Goal: Transaction & Acquisition: Book appointment/travel/reservation

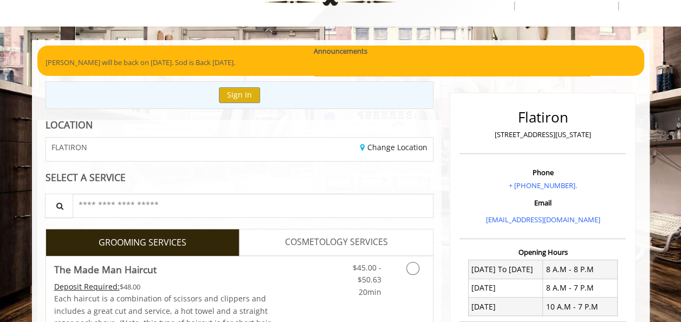
scroll to position [108, 0]
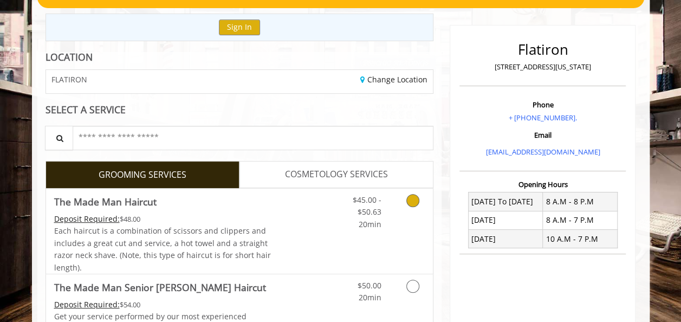
click at [249, 221] on div "Deposit Required: $48.00" at bounding box center [163, 219] width 218 height 12
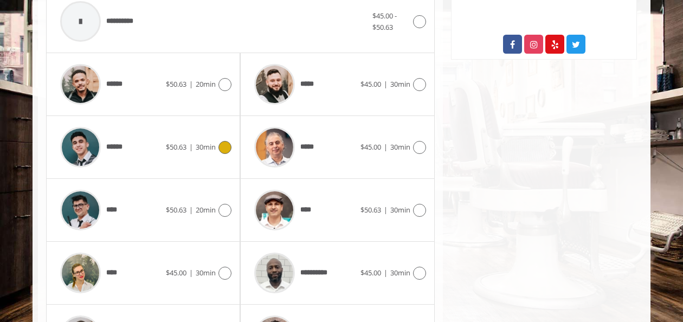
scroll to position [561, 0]
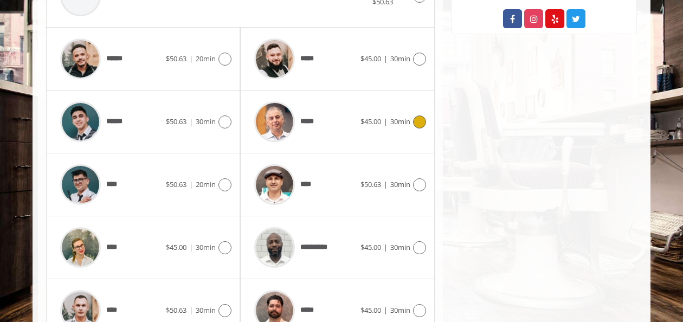
click at [357, 121] on div "*****" at bounding box center [304, 121] width 111 height 51
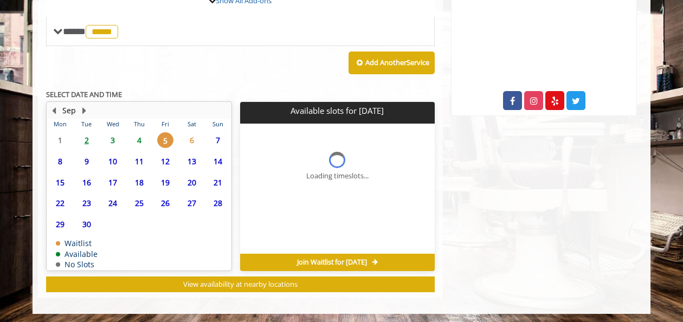
scroll to position [425, 0]
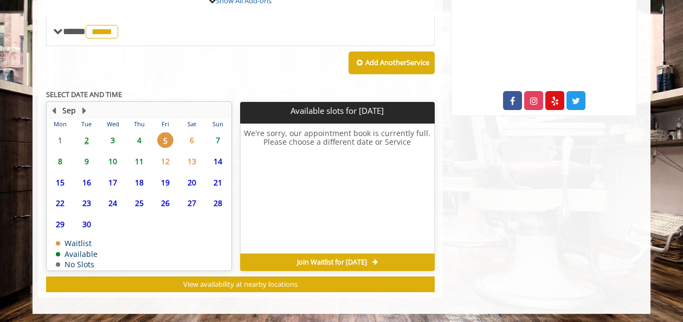
click at [137, 139] on span "4" at bounding box center [139, 140] width 16 height 16
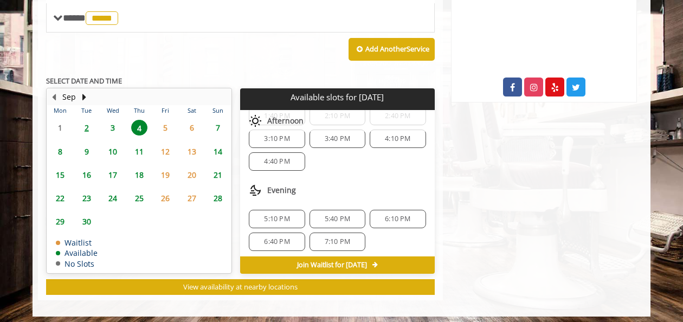
scroll to position [441, 0]
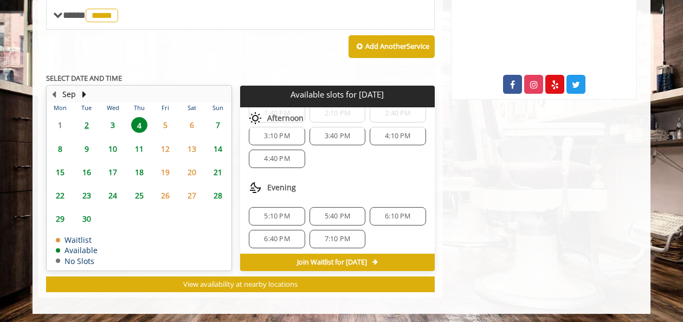
click at [110, 124] on span "3" at bounding box center [113, 125] width 16 height 16
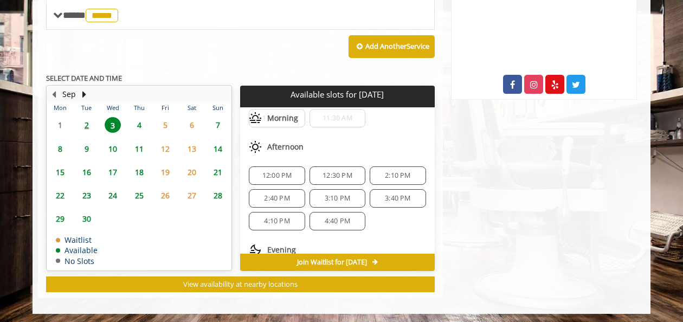
scroll to position [137, 0]
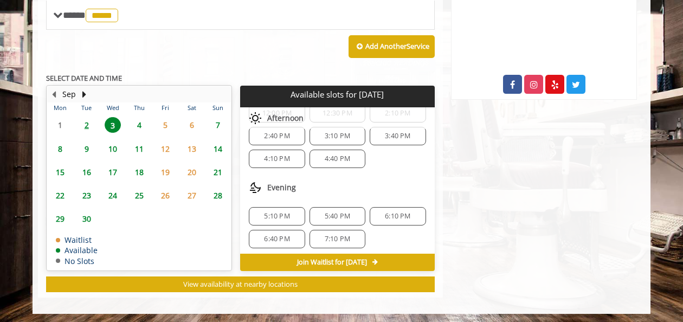
click at [398, 212] on span "6:10 PM" at bounding box center [397, 216] width 25 height 9
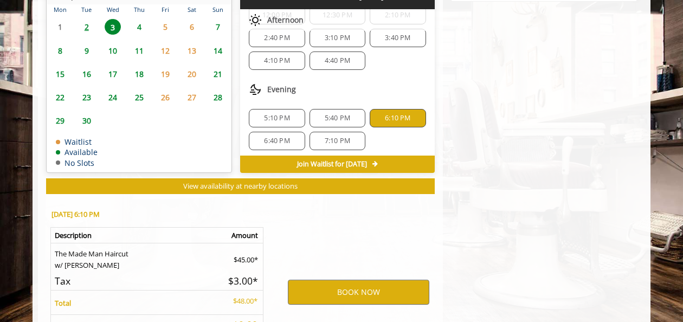
scroll to position [636, 0]
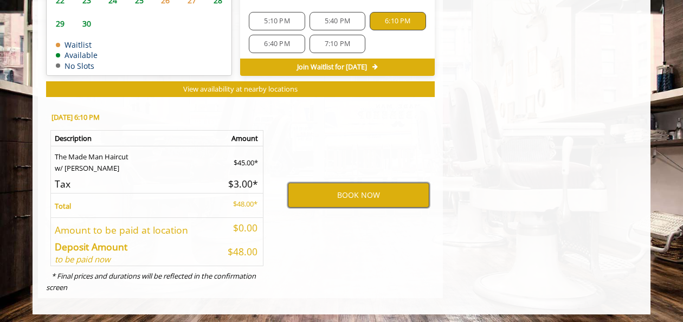
click at [359, 186] on button "BOOK NOW" at bounding box center [358, 195] width 141 height 25
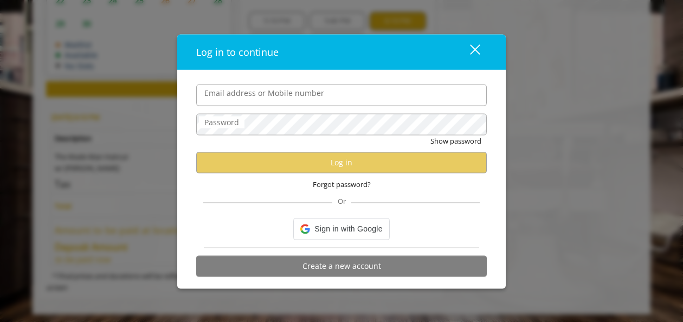
click at [313, 100] on input "Email address or Mobile number" at bounding box center [341, 95] width 291 height 22
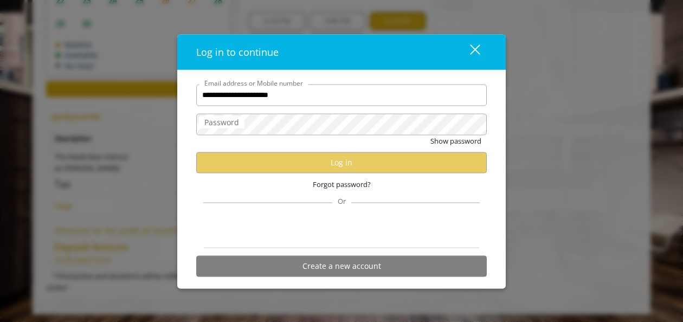
type input "**********"
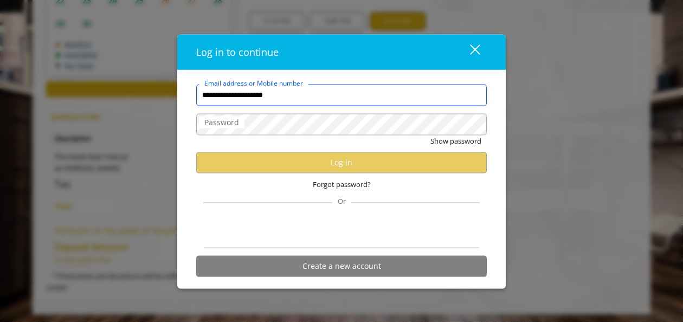
click at [338, 92] on input "**********" at bounding box center [341, 95] width 291 height 22
type input "**********"
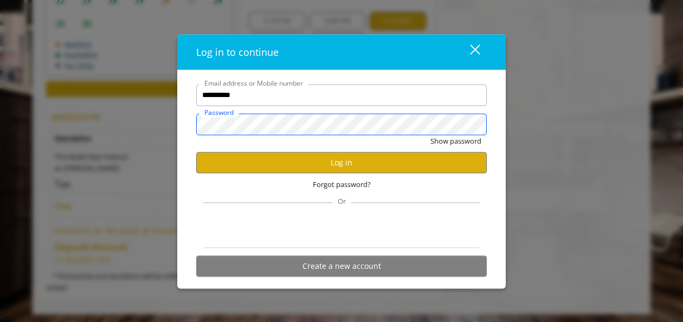
click at [430, 135] on button "Show password" at bounding box center [455, 140] width 51 height 11
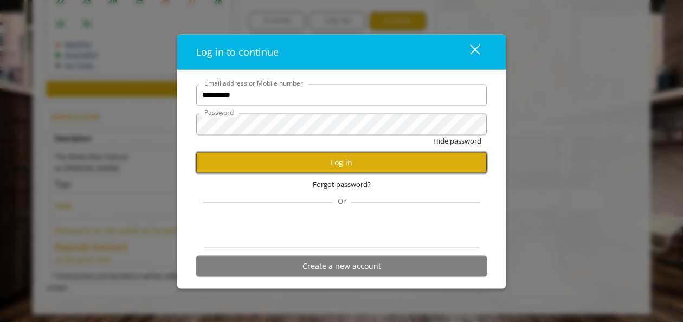
click at [331, 161] on button "Log in" at bounding box center [341, 162] width 291 height 21
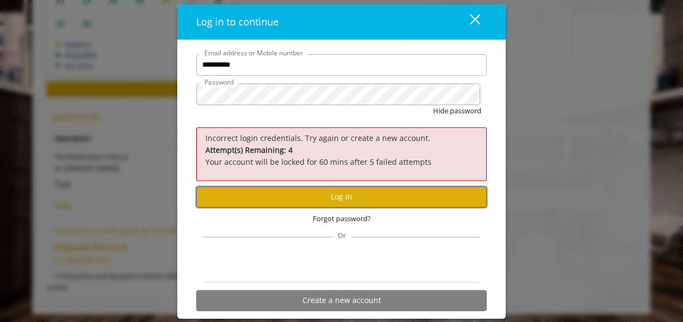
click at [329, 196] on button "Log in" at bounding box center [341, 196] width 291 height 21
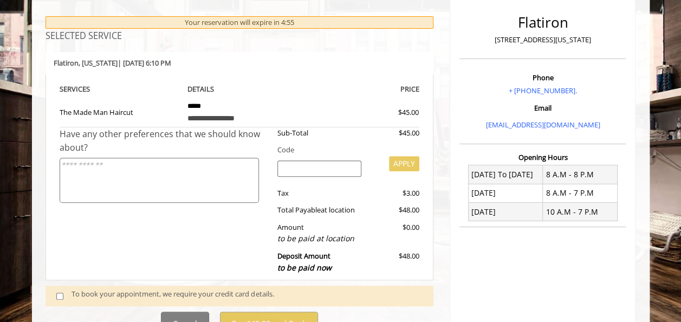
scroll to position [244, 0]
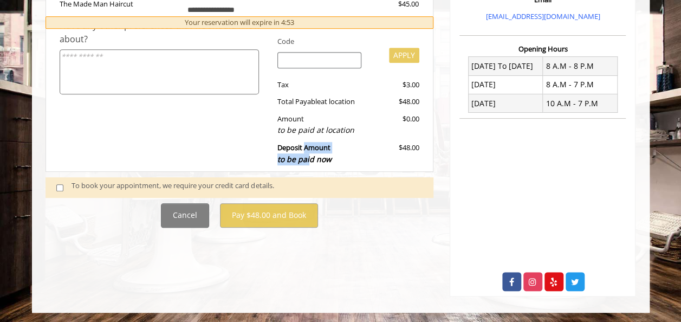
drag, startPoint x: 306, startPoint y: 149, endPoint x: 310, endPoint y: 157, distance: 9.7
click at [310, 157] on b "Deposit Amount to be paid now" at bounding box center [305, 154] width 54 height 22
drag, startPoint x: 310, startPoint y: 157, endPoint x: 318, endPoint y: 165, distance: 11.1
click at [314, 160] on span "to be paid now" at bounding box center [305, 159] width 54 height 10
click at [93, 182] on div "To book your appointment, we require your credit card details." at bounding box center [247, 187] width 351 height 15
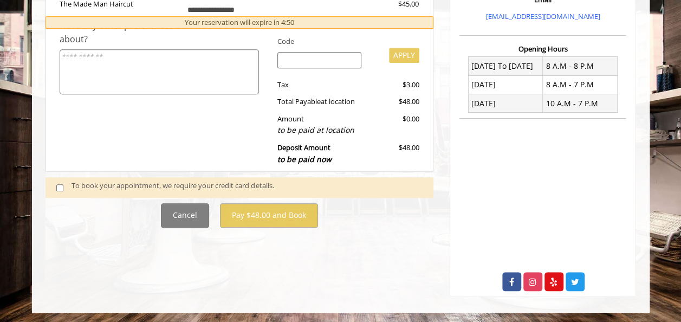
click at [54, 184] on span at bounding box center [64, 187] width 32 height 15
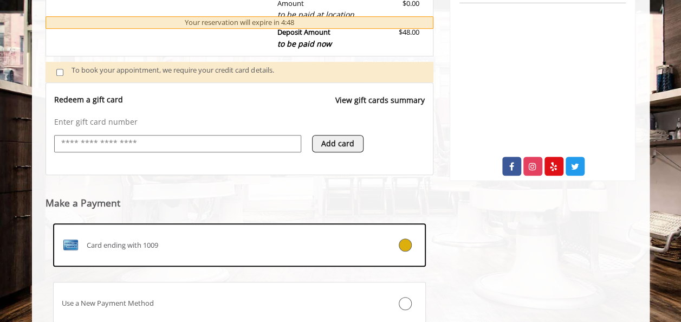
scroll to position [440, 0]
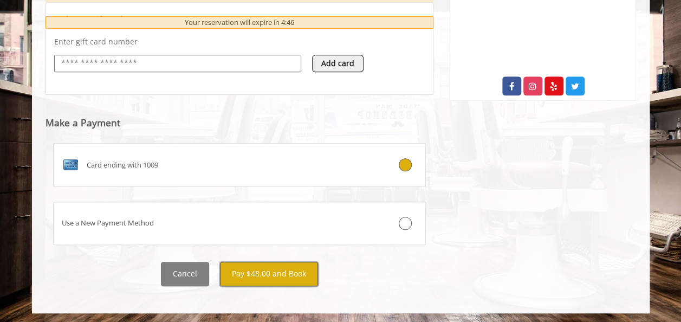
click at [269, 274] on button "Pay $48.00 and Book" at bounding box center [269, 274] width 98 height 24
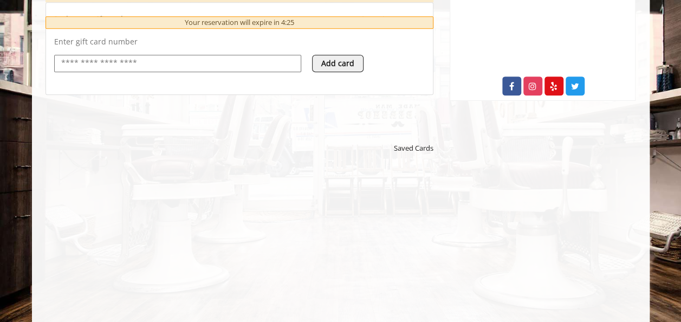
scroll to position [548, 0]
